Goal: Information Seeking & Learning: Learn about a topic

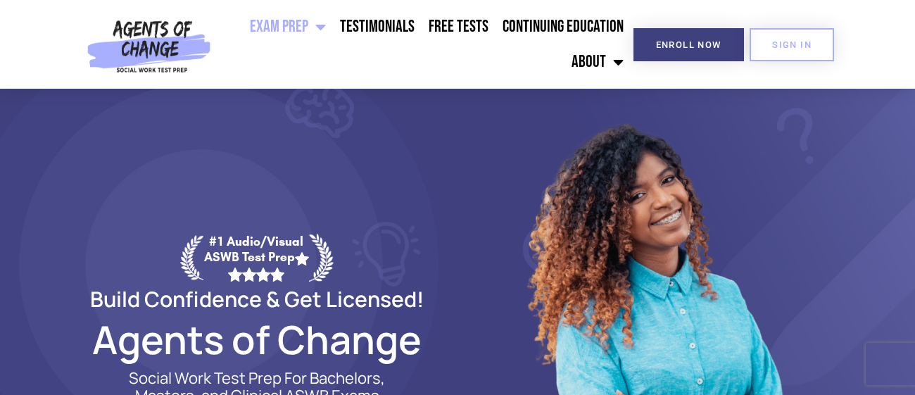
click at [470, 30] on link "Free Tests" at bounding box center [458, 26] width 74 height 35
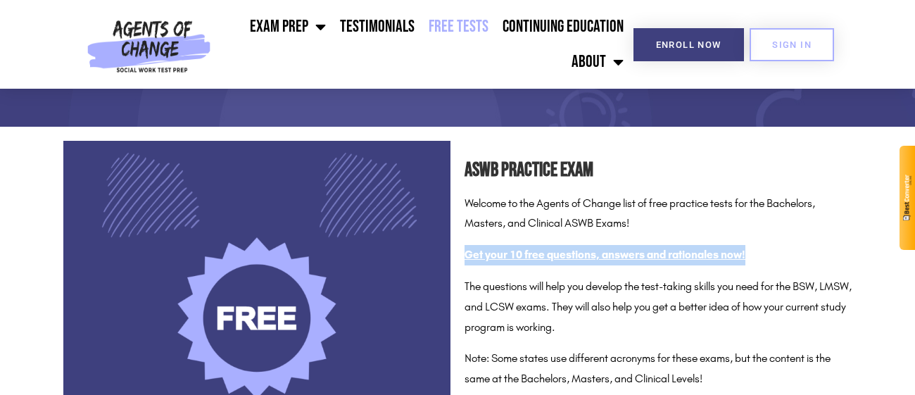
scroll to position [134, 0]
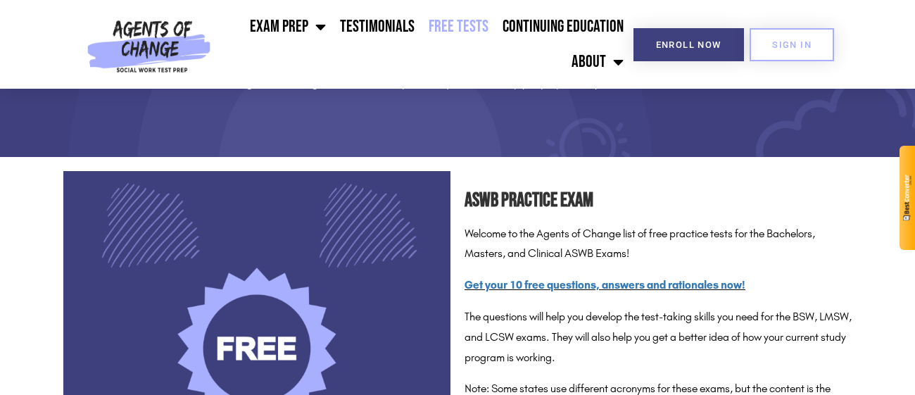
click at [718, 250] on p "Welcome to the Agents of Change list of free practice tests for the Bachelors, …" at bounding box center [657, 244] width 387 height 41
click at [625, 282] on link "Get your 10 free questions, answers and rationales now!" at bounding box center [604, 284] width 281 height 13
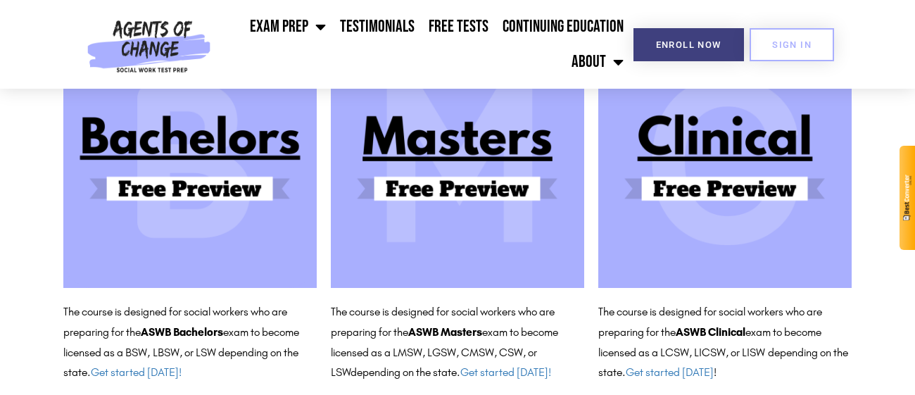
scroll to position [225, 0]
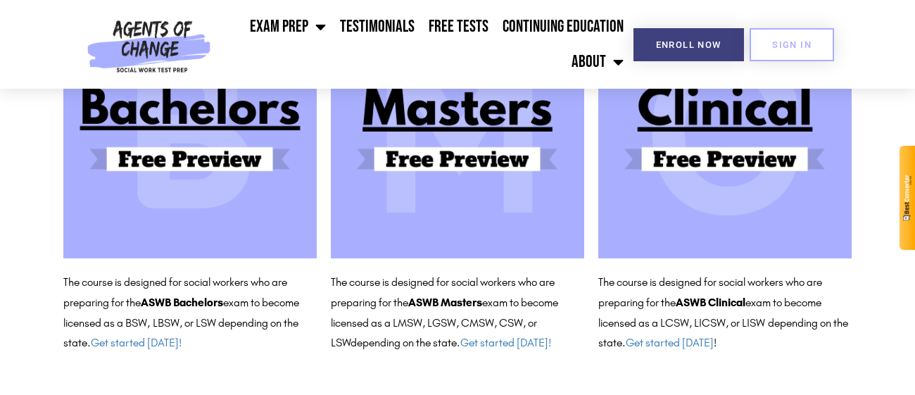
click at [683, 118] on img at bounding box center [724, 131] width 253 height 253
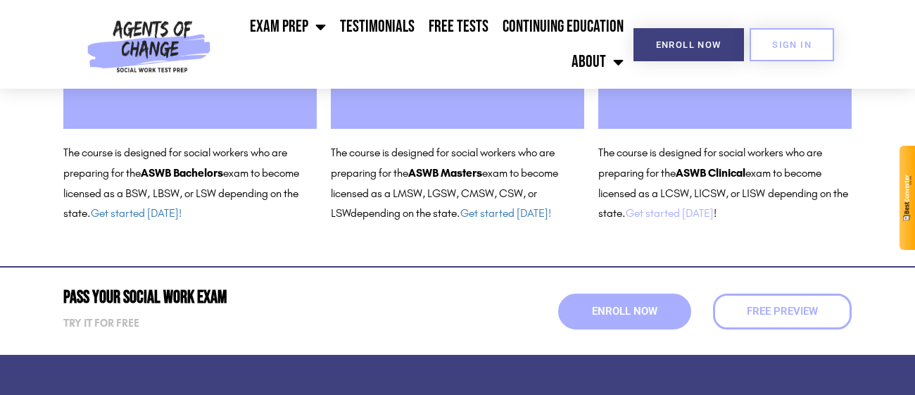
scroll to position [360, 0]
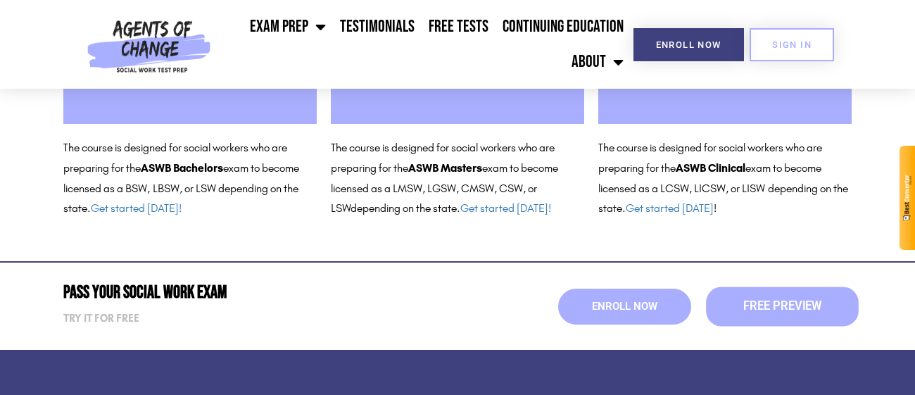
click at [828, 307] on link "Free Preview" at bounding box center [782, 305] width 153 height 39
